Goal: Register for event/course

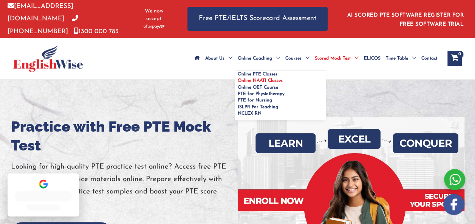
click at [235, 80] on link "Online NAATI Classes" at bounding box center [280, 81] width 91 height 6
